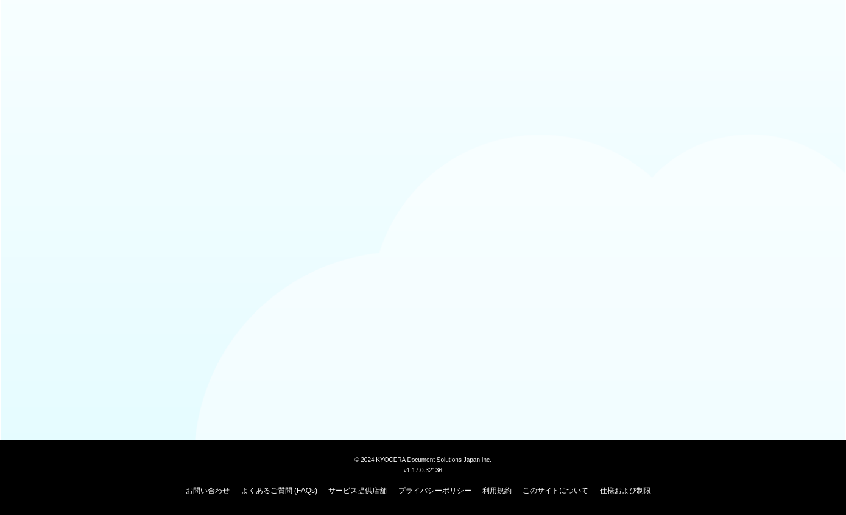
click at [93, 2] on div at bounding box center [423, 24] width 846 height 49
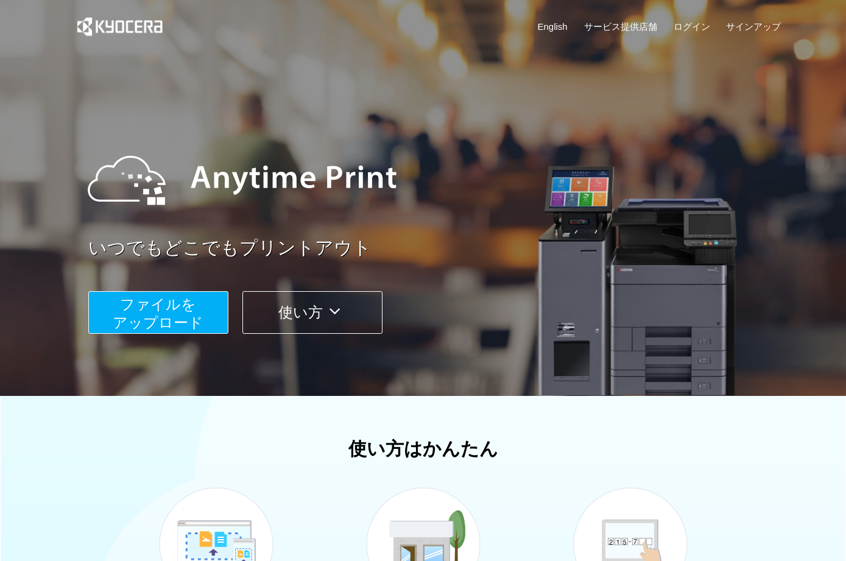
click at [154, 298] on span "ファイルを ​​アップロード" at bounding box center [158, 313] width 91 height 35
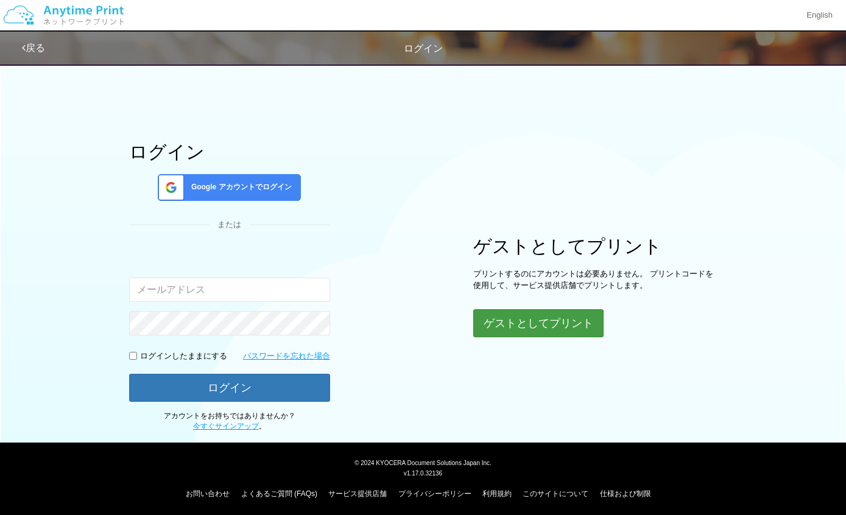
click at [557, 323] on button "ゲストとしてプリント" at bounding box center [538, 323] width 130 height 28
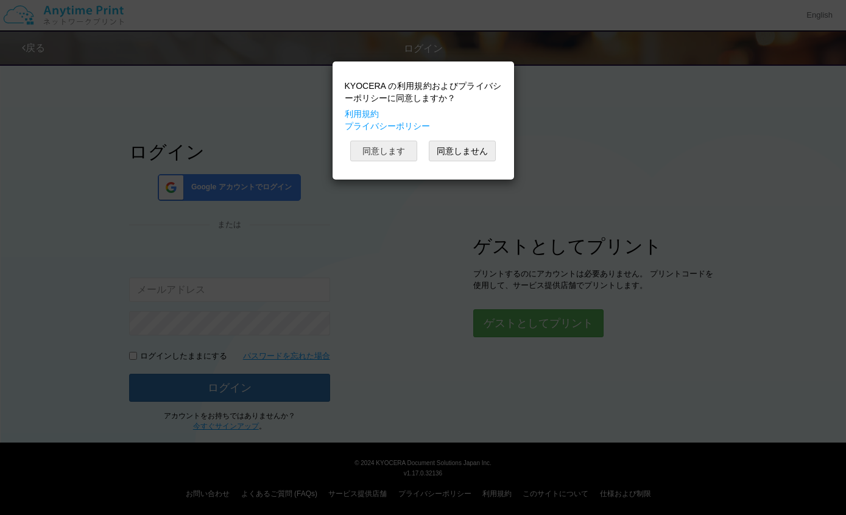
click at [376, 152] on button "同意します" at bounding box center [383, 151] width 67 height 21
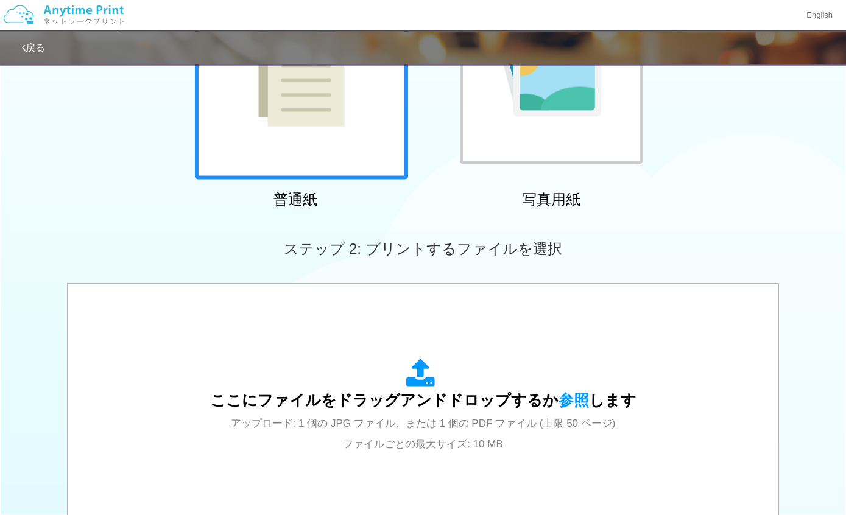
scroll to position [217, 0]
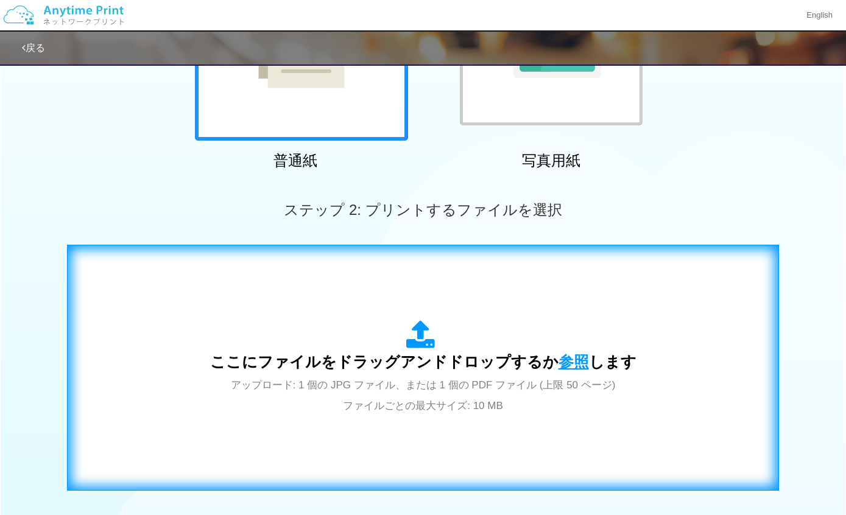
click at [576, 355] on span "参照" at bounding box center [574, 361] width 30 height 17
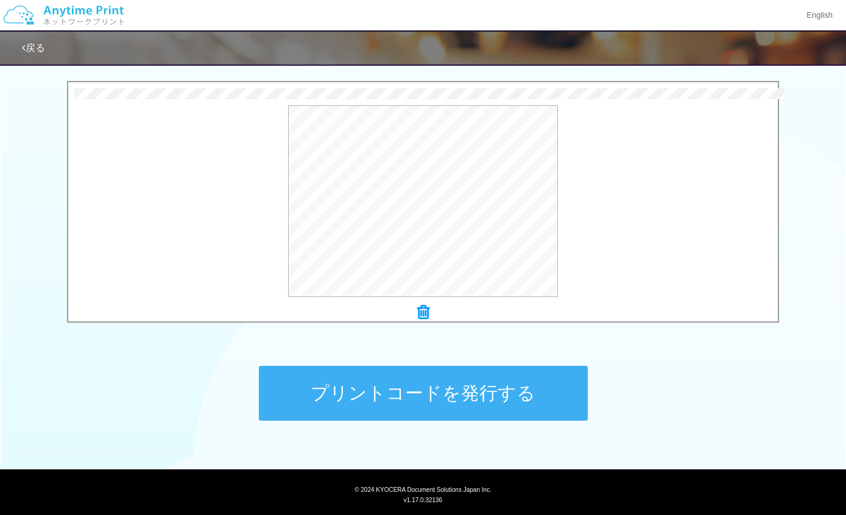
scroll to position [380, 0]
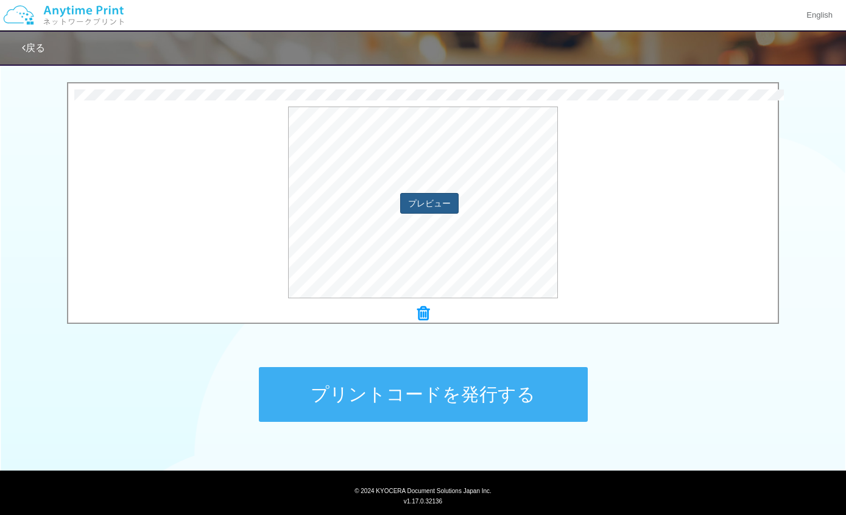
click at [428, 207] on button "プレビュー" at bounding box center [429, 203] width 58 height 21
click at [440, 202] on button "プレビュー" at bounding box center [429, 203] width 58 height 21
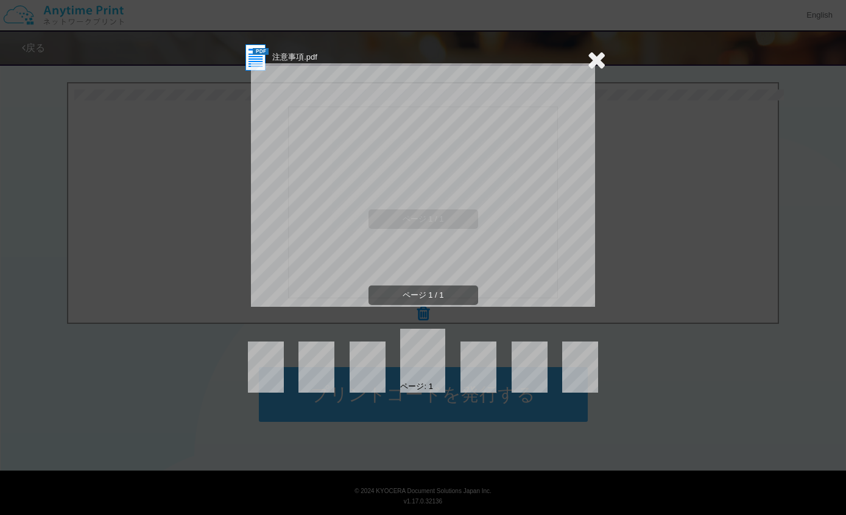
click at [603, 63] on icon at bounding box center [596, 60] width 19 height 24
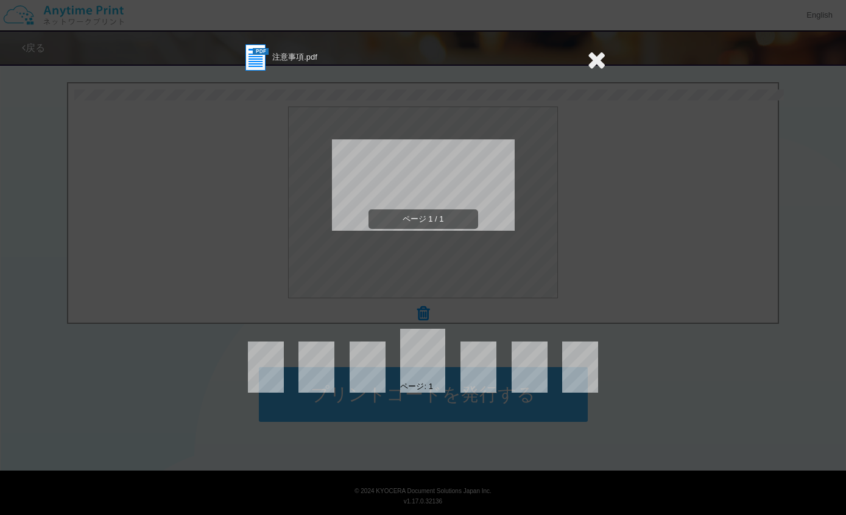
click at [595, 65] on icon at bounding box center [596, 60] width 19 height 24
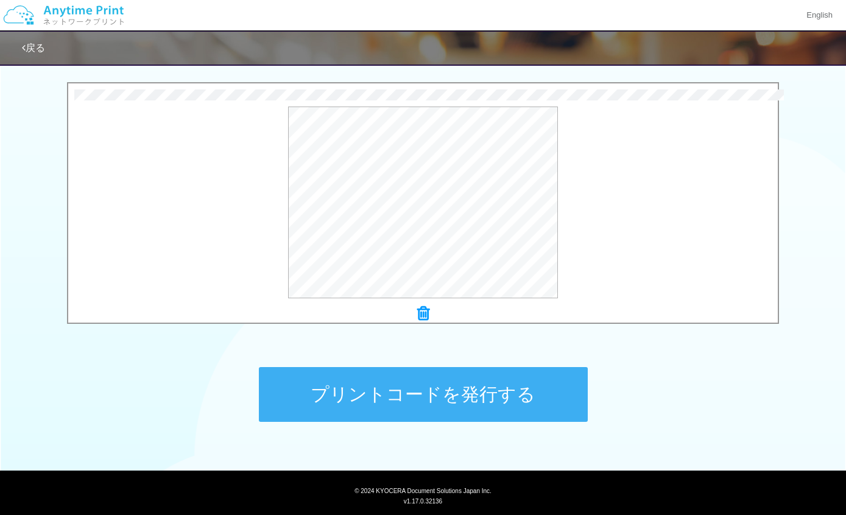
click at [415, 314] on div at bounding box center [423, 314] width 710 height 17
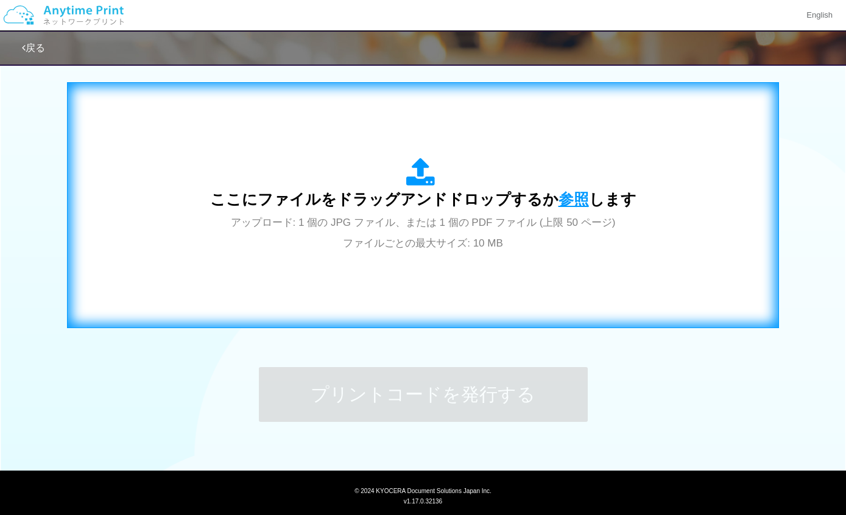
click at [581, 197] on span "参照" at bounding box center [574, 199] width 30 height 17
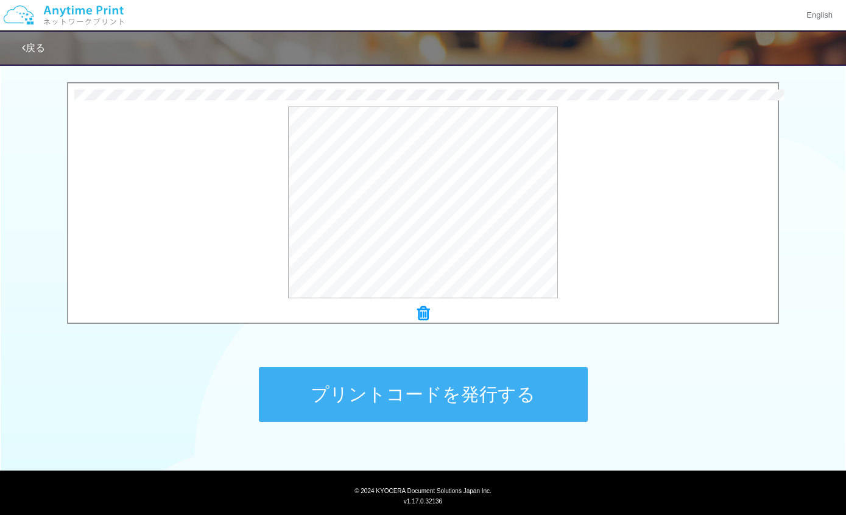
click at [530, 403] on button "プリントコードを発行する" at bounding box center [423, 394] width 329 height 55
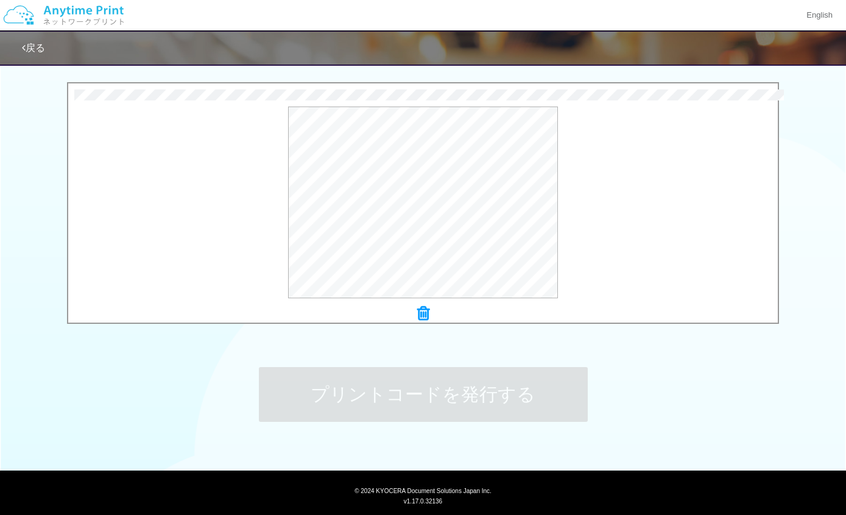
scroll to position [0, 0]
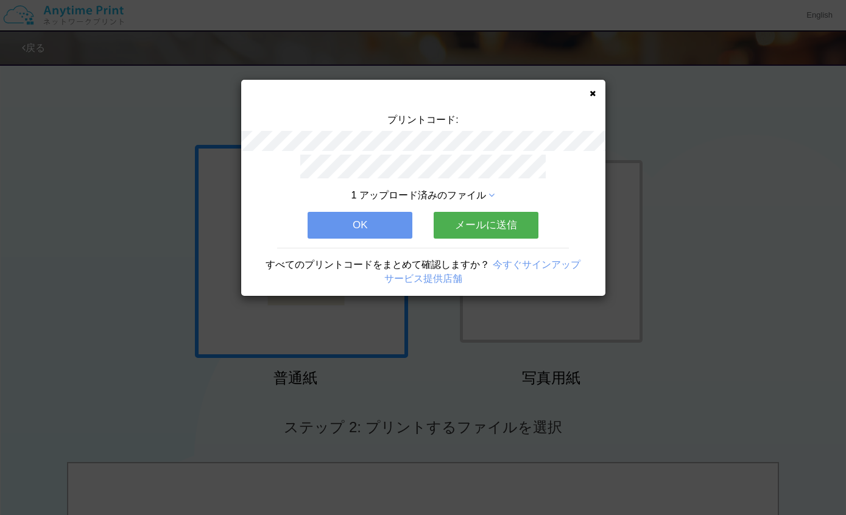
click at [392, 197] on span "1 アップロード済みのファイル" at bounding box center [418, 195] width 135 height 10
click at [590, 99] on div "プリントコード: 1 アップロード済みのファイル OK メールに送信 すべてのプリントコードをまとめて確認しますか？ 今すぐサインアップ サービス提供店舗" at bounding box center [423, 188] width 364 height 216
click at [593, 93] on icon at bounding box center [593, 94] width 6 height 8
